Goal: Task Accomplishment & Management: Use online tool/utility

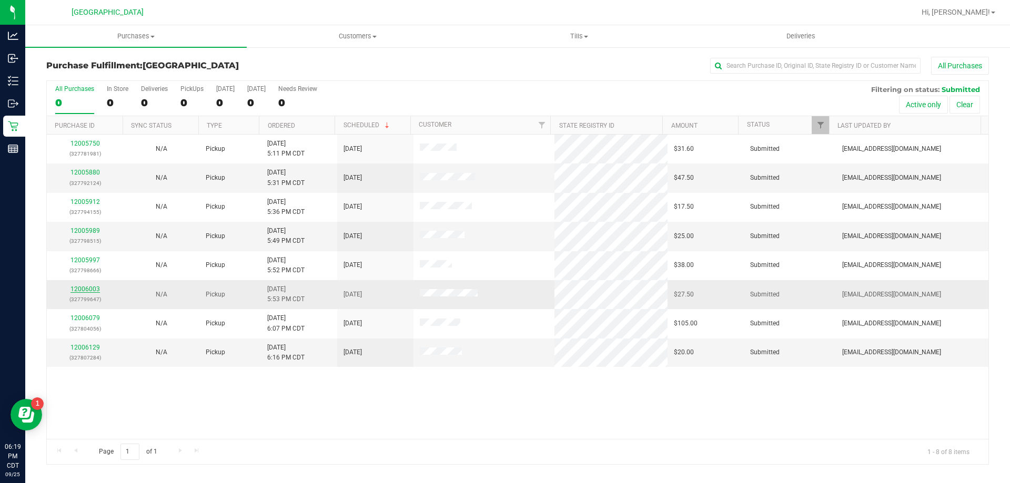
click at [79, 288] on link "12006003" at bounding box center [84, 289] width 29 height 7
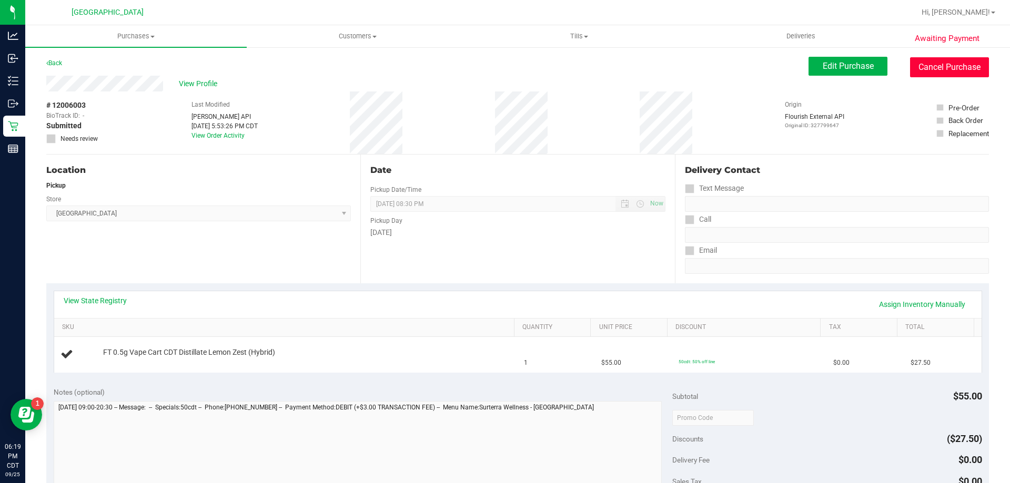
click at [935, 64] on button "Cancel Purchase" at bounding box center [949, 67] width 79 height 20
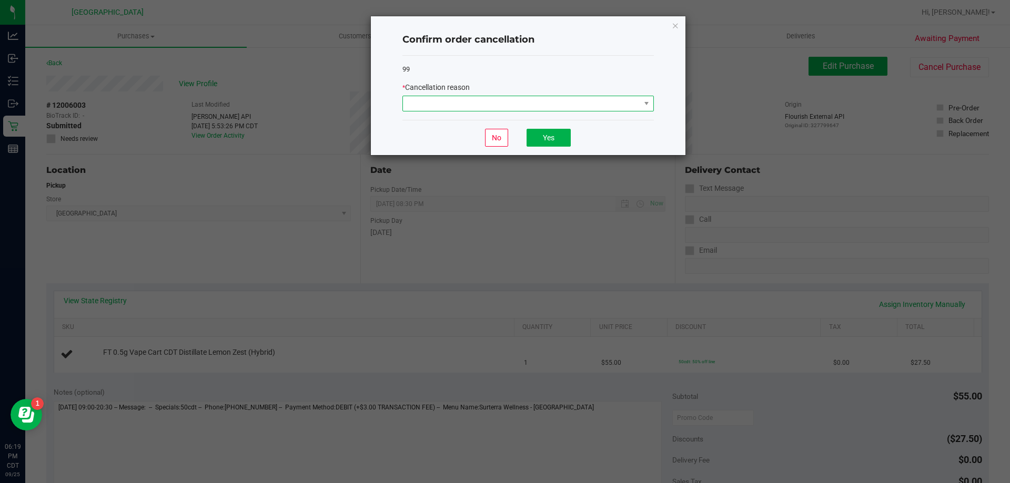
click at [616, 105] on span at bounding box center [521, 103] width 237 height 15
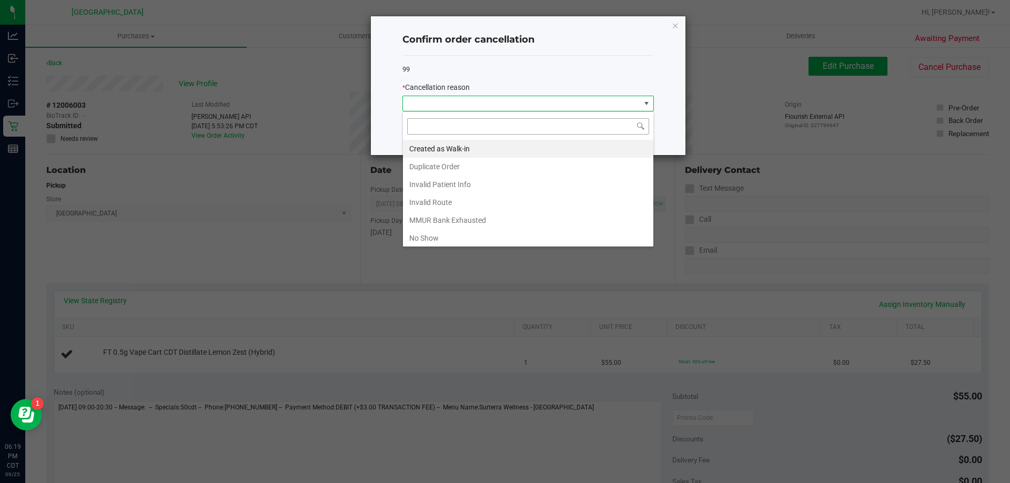
scroll to position [16, 251]
click at [460, 152] on li "Created as Walk-in" at bounding box center [528, 149] width 250 height 18
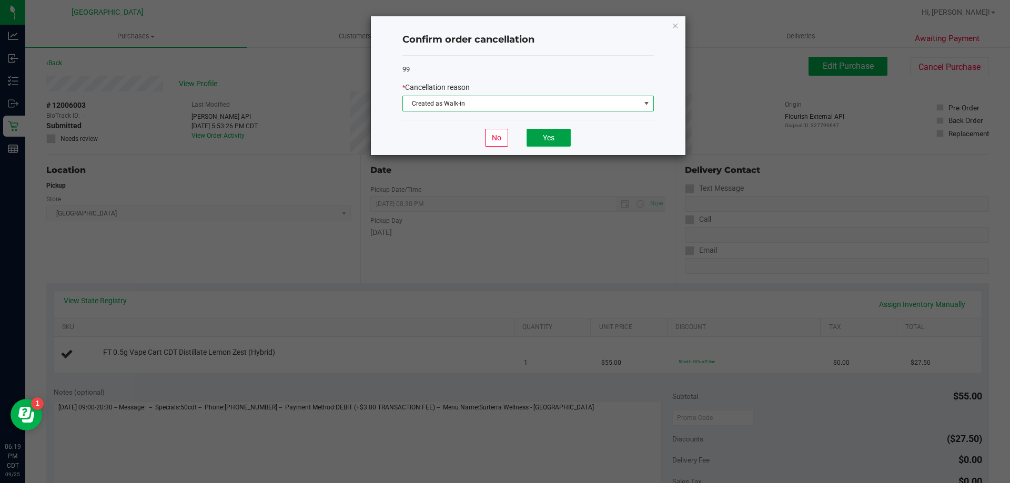
click at [552, 135] on button "Yes" at bounding box center [548, 138] width 44 height 18
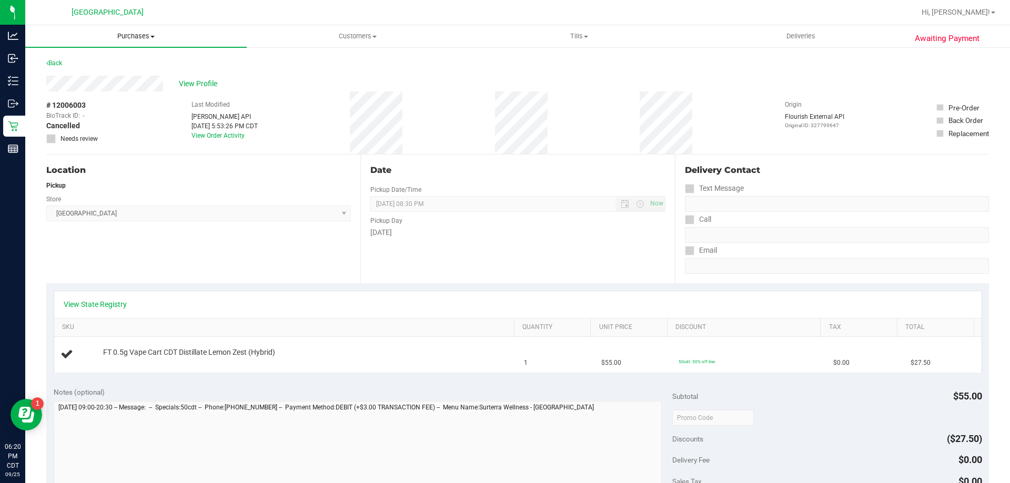
click at [120, 39] on span "Purchases" at bounding box center [135, 36] width 221 height 9
click at [122, 76] on li "Fulfillment" at bounding box center [135, 76] width 221 height 13
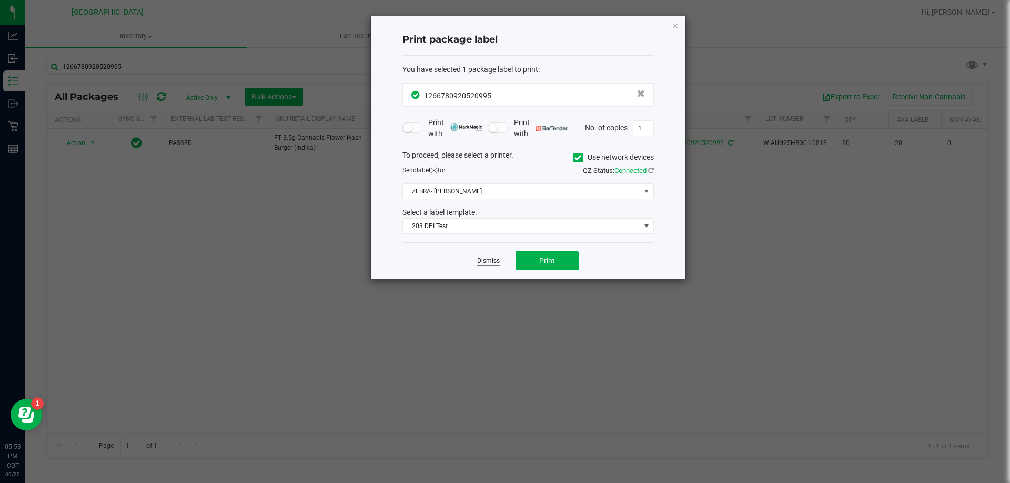
click at [483, 261] on link "Dismiss" at bounding box center [488, 261] width 23 height 9
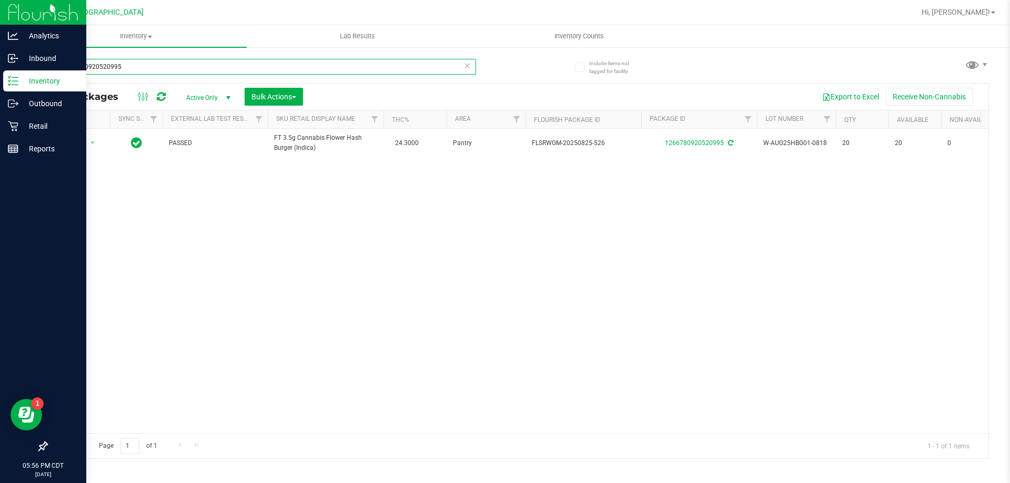
drag, startPoint x: 125, startPoint y: 66, endPoint x: 0, endPoint y: 86, distance: 126.7
click at [0, 86] on div "Analytics Inbound Inventory Outbound Retail Reports 05:56 PM CDT [DATE] 09/25 […" at bounding box center [505, 241] width 1010 height 483
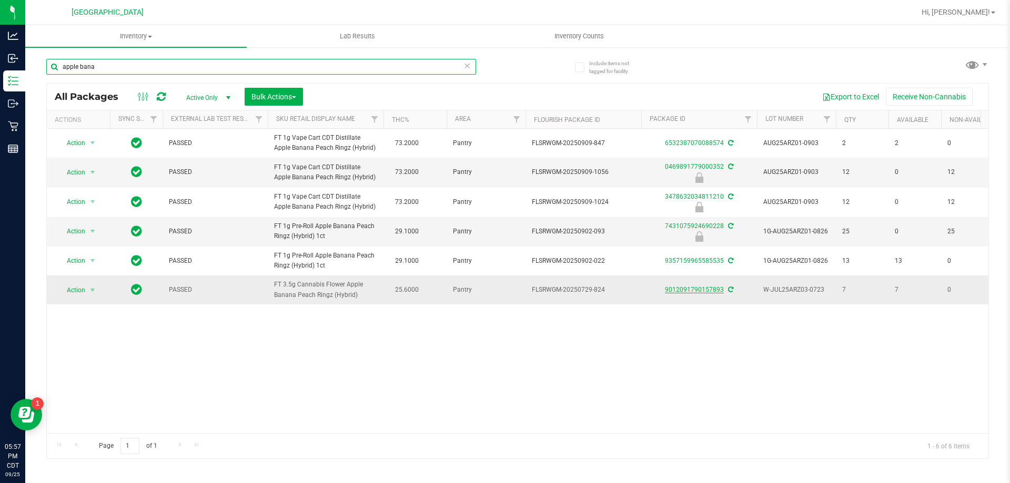
type input "apple bana"
click at [677, 289] on link "9012091790157893" at bounding box center [694, 289] width 59 height 7
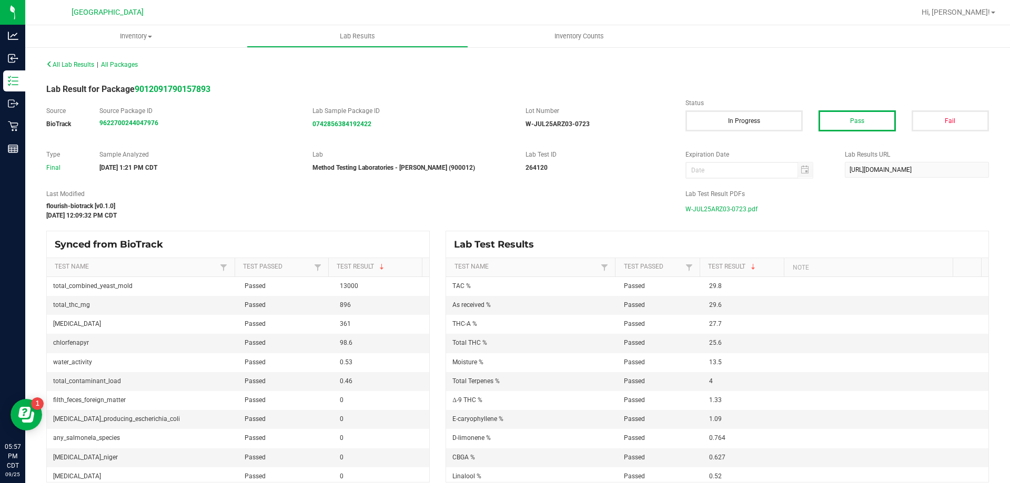
click at [702, 209] on span "W-JUL25ARZ03-0723.pdf" at bounding box center [721, 209] width 72 height 16
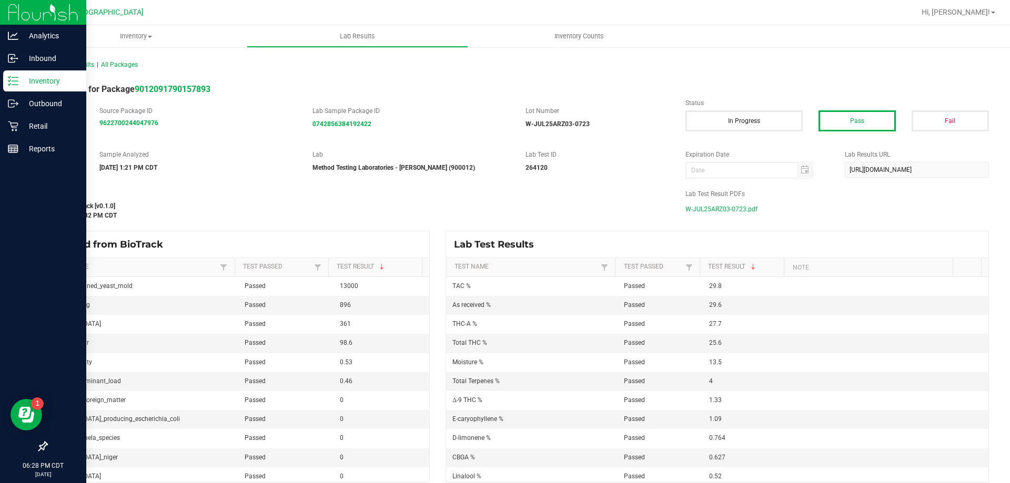
click at [37, 75] on p "Inventory" at bounding box center [49, 81] width 63 height 13
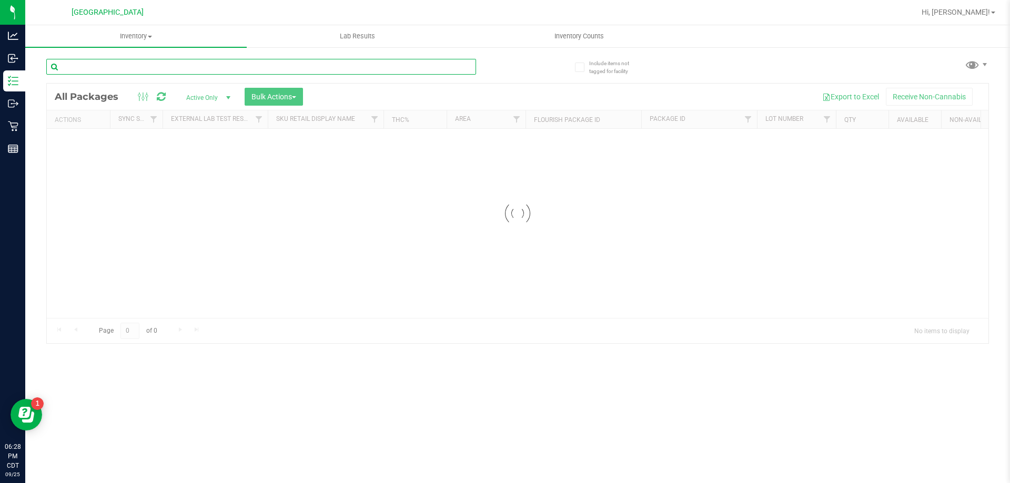
click at [207, 63] on input "text" at bounding box center [261, 67] width 430 height 16
type input "9264136098438743"
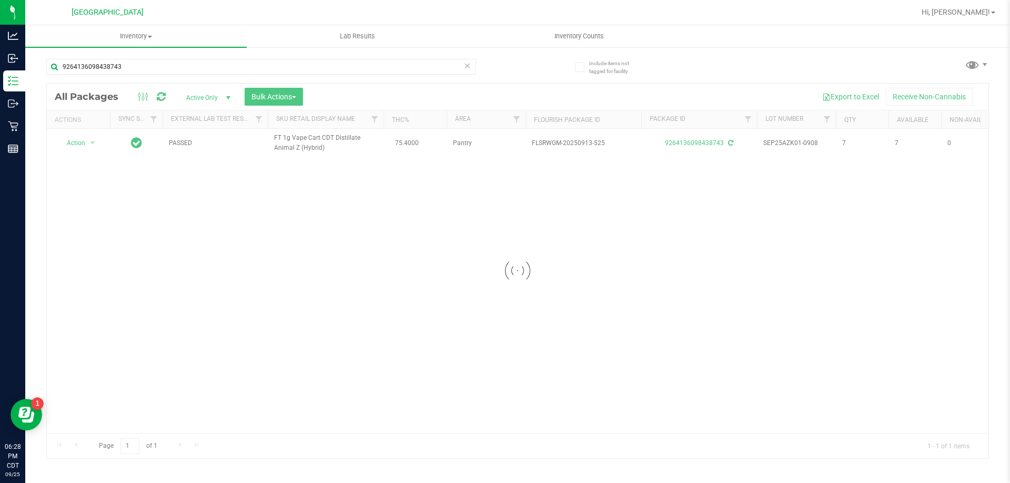
click at [84, 150] on div at bounding box center [517, 271] width 941 height 375
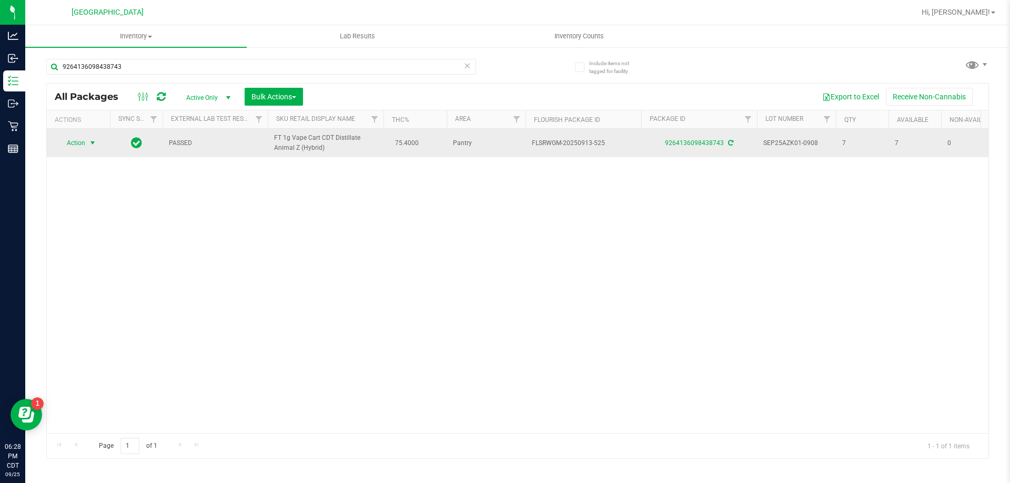
click at [84, 140] on span "Action" at bounding box center [71, 143] width 28 height 15
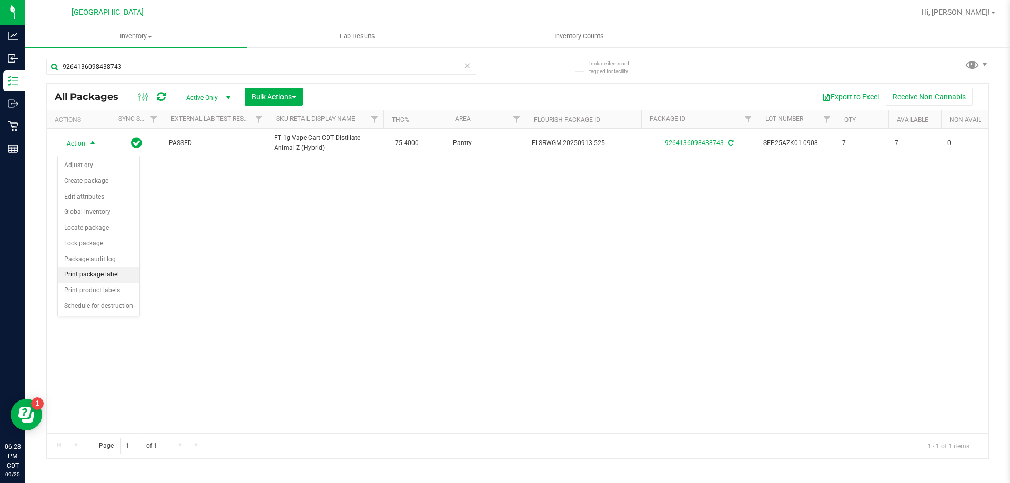
click at [81, 276] on li "Print package label" at bounding box center [98, 275] width 81 height 16
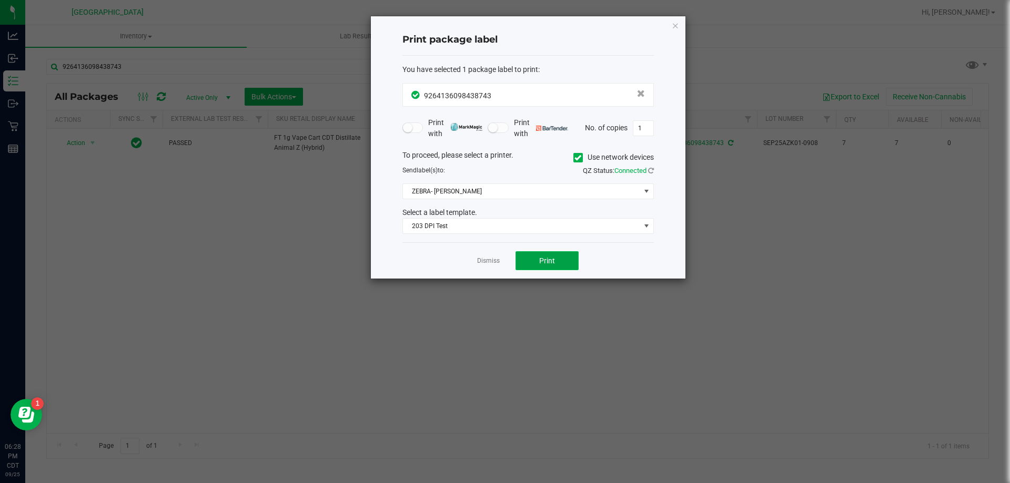
click at [539, 267] on button "Print" at bounding box center [546, 260] width 63 height 19
click at [482, 258] on link "Dismiss" at bounding box center [488, 261] width 23 height 9
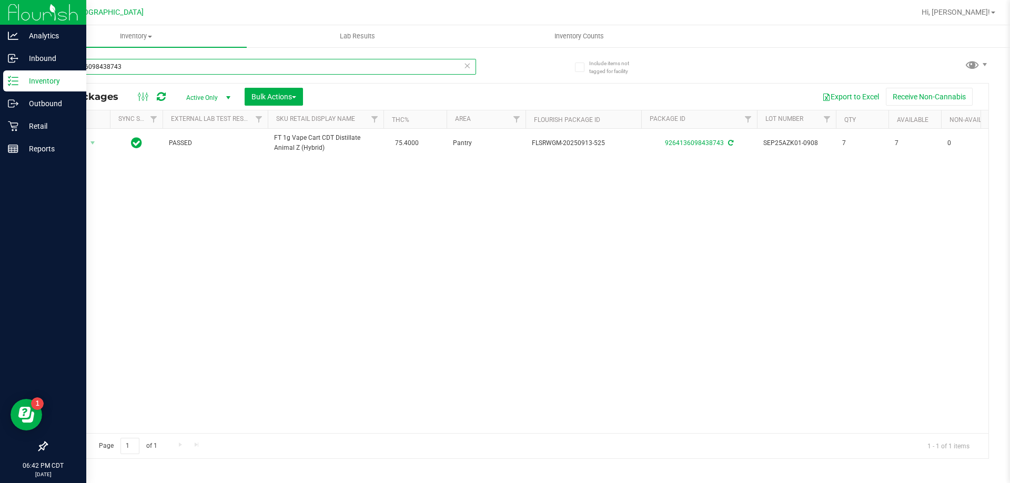
drag, startPoint x: 232, startPoint y: 61, endPoint x: 0, endPoint y: 71, distance: 232.6
click at [0, 71] on div "Analytics Inbound Inventory Outbound Retail Reports 06:42 PM CDT 09/25/2025 09/…" at bounding box center [505, 241] width 1010 height 483
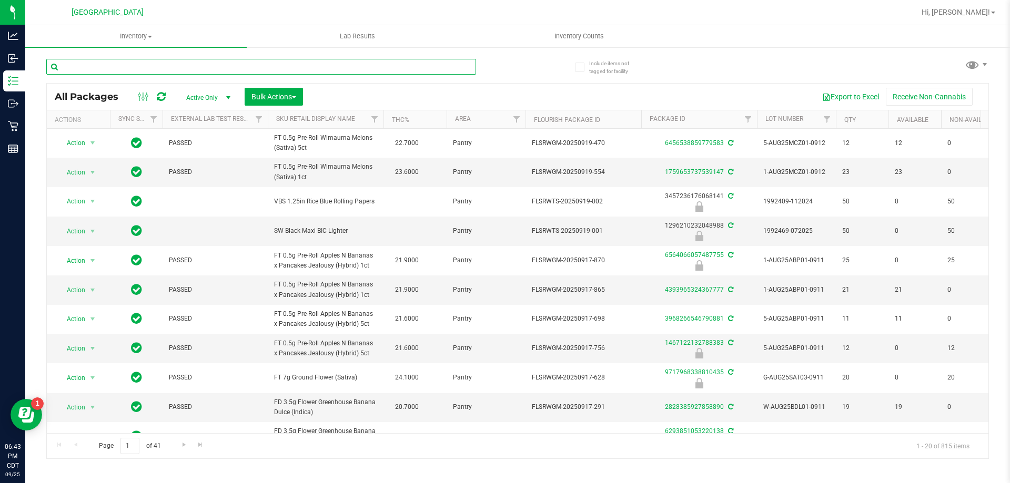
click at [308, 67] on input "text" at bounding box center [261, 67] width 430 height 16
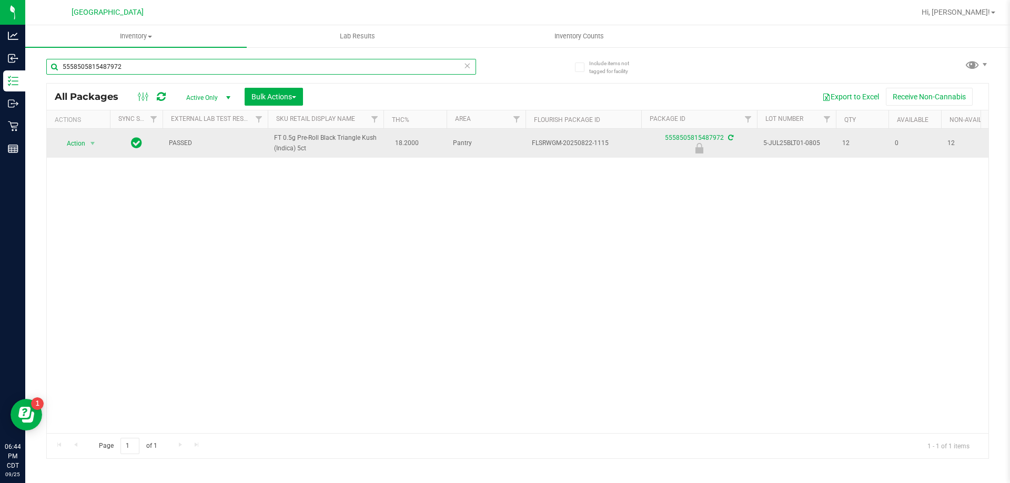
type input "5558505815487972"
click at [75, 145] on span "Action" at bounding box center [71, 143] width 28 height 15
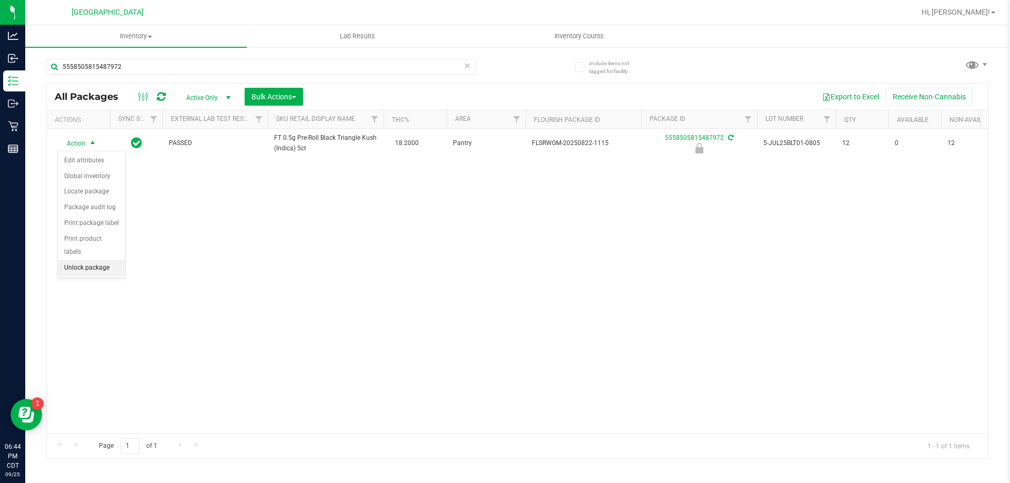
click at [95, 260] on li "Unlock package" at bounding box center [91, 268] width 67 height 16
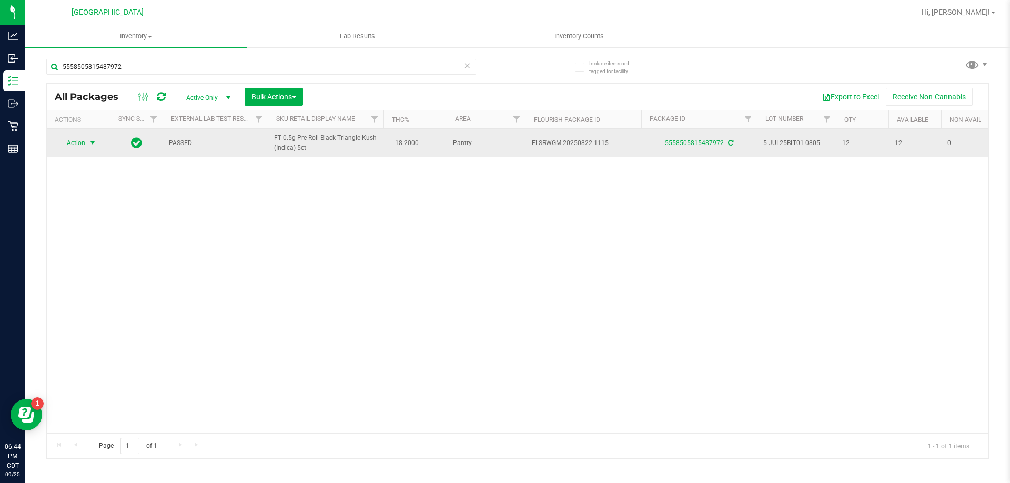
click at [78, 140] on span "Action" at bounding box center [71, 143] width 28 height 15
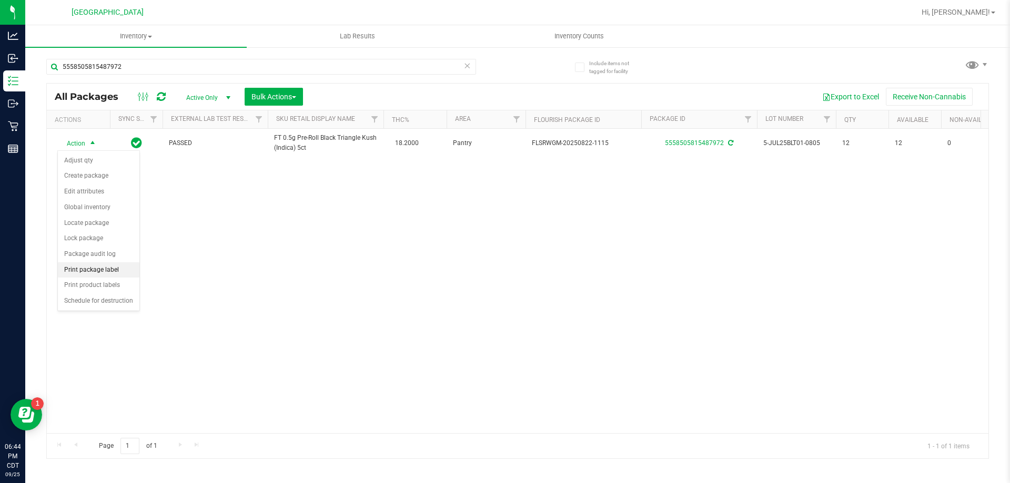
click at [107, 266] on li "Print package label" at bounding box center [98, 270] width 81 height 16
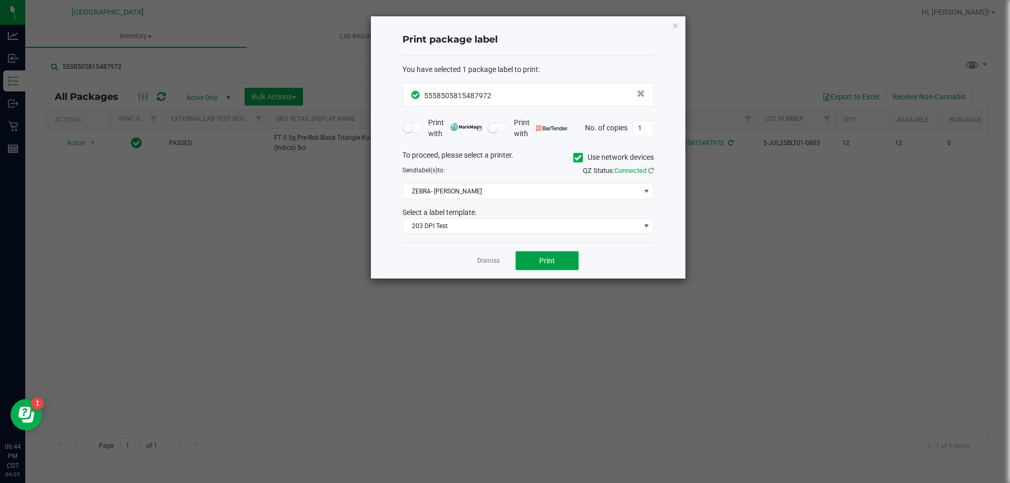
click at [538, 262] on button "Print" at bounding box center [546, 260] width 63 height 19
click at [490, 264] on link "Dismiss" at bounding box center [488, 261] width 23 height 9
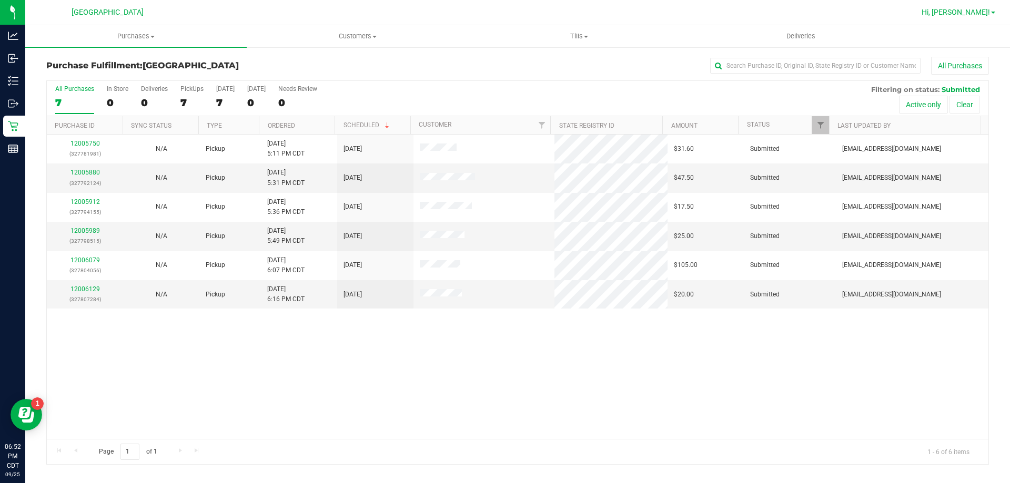
click at [976, 15] on span "Hi, [PERSON_NAME]!" at bounding box center [955, 12] width 68 height 8
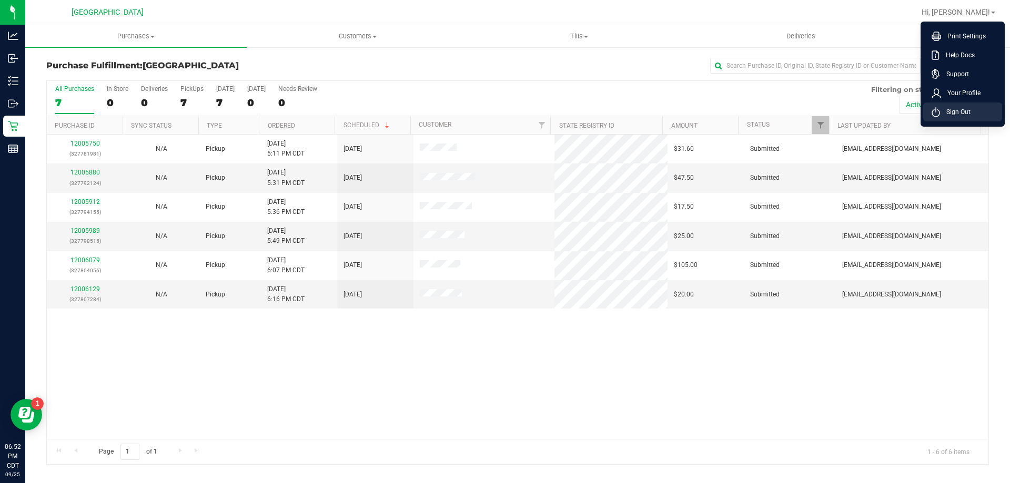
click at [959, 113] on span "Sign Out" at bounding box center [955, 112] width 30 height 11
